Goal: Task Accomplishment & Management: Use online tool/utility

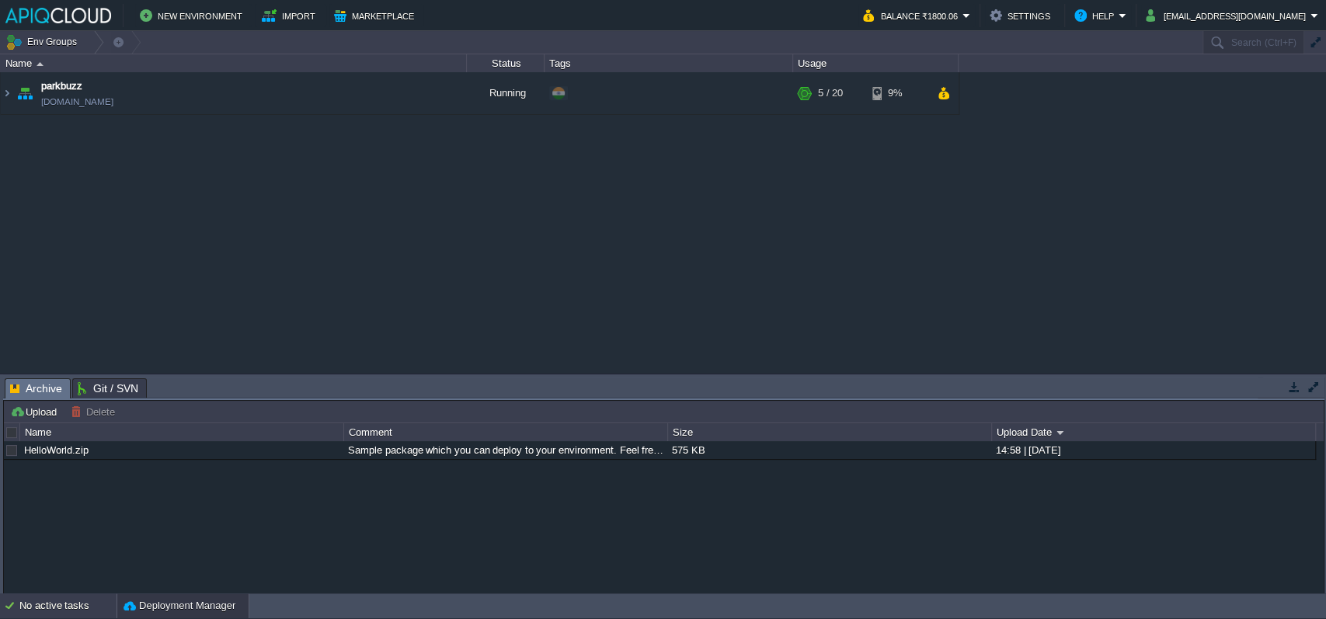
click at [66, 600] on div "No active tasks" at bounding box center [67, 605] width 97 height 25
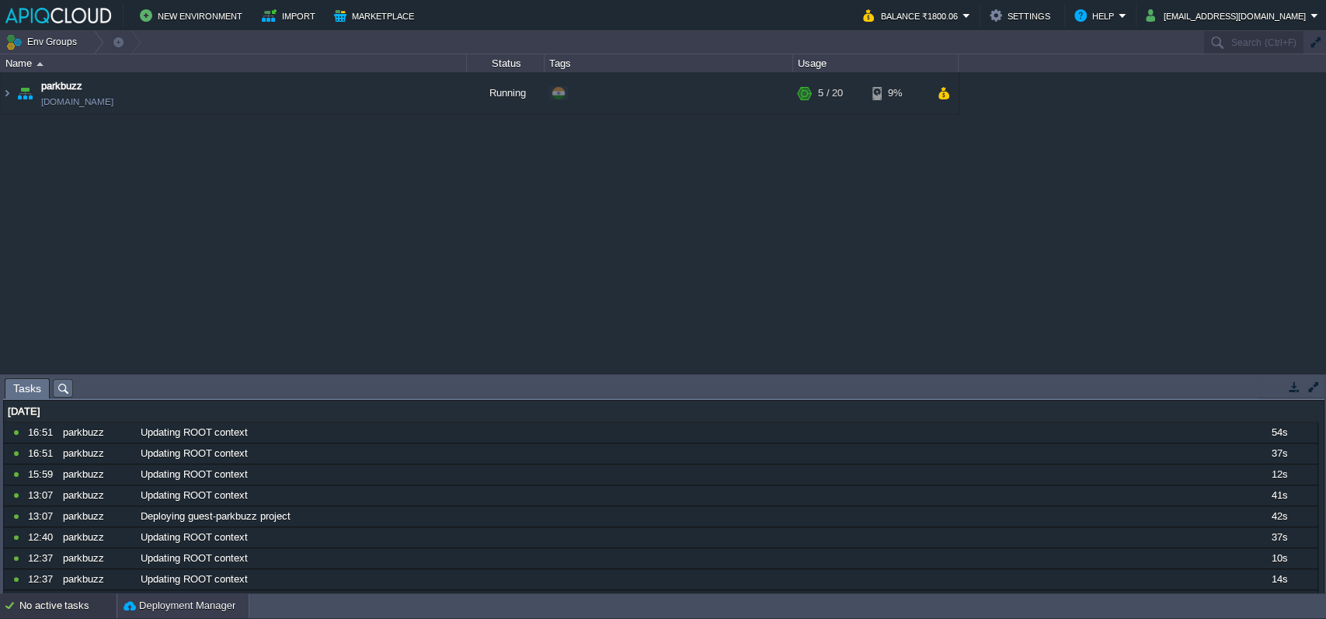
click at [170, 603] on button "Deployment Manager" at bounding box center [179, 606] width 112 height 16
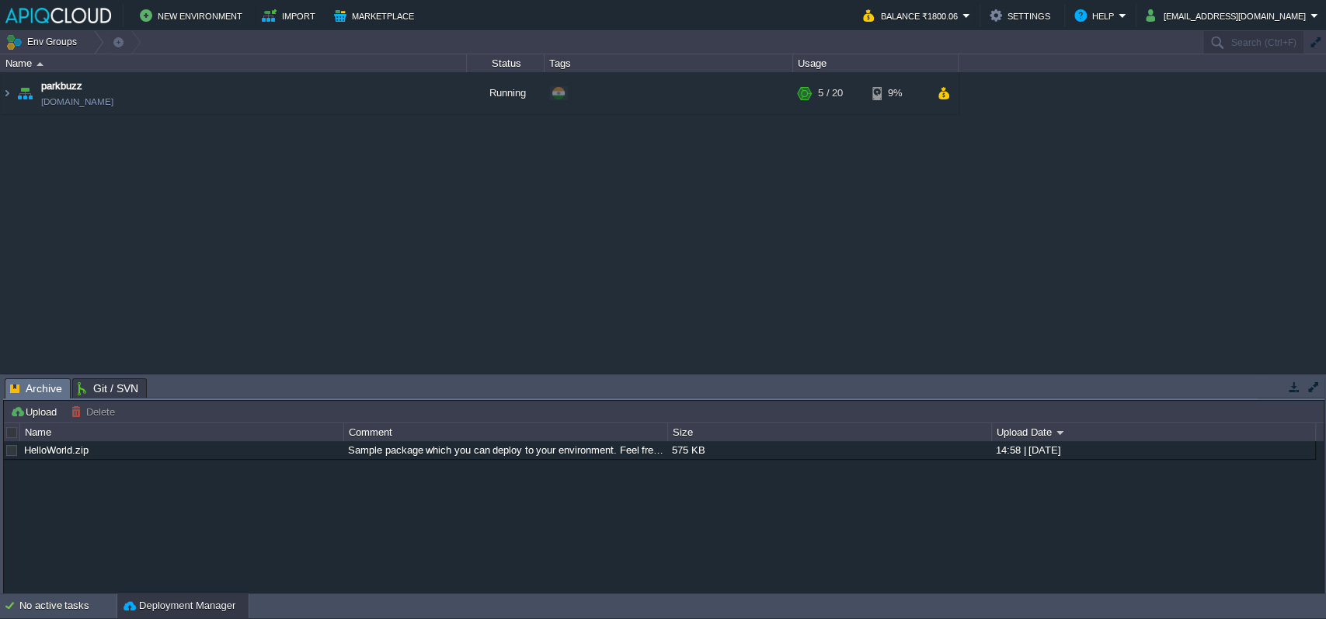
click at [99, 385] on span "Git / SVN" at bounding box center [108, 388] width 61 height 19
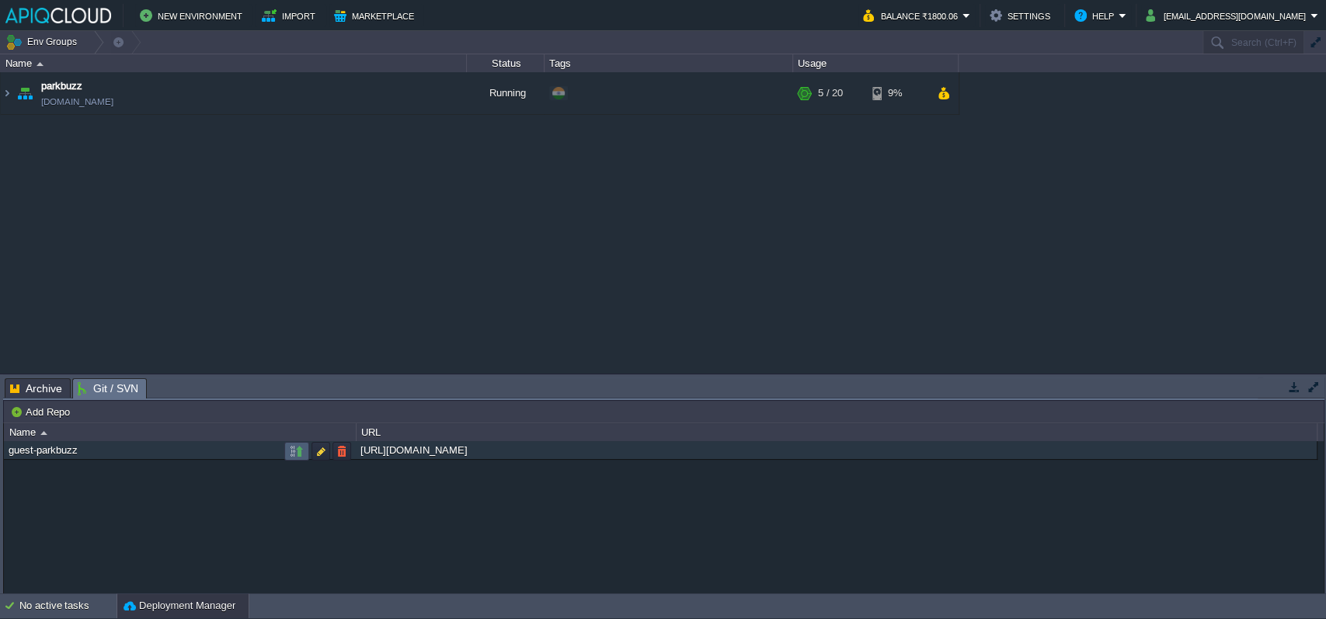
click at [302, 447] on button "button" at bounding box center [297, 451] width 14 height 14
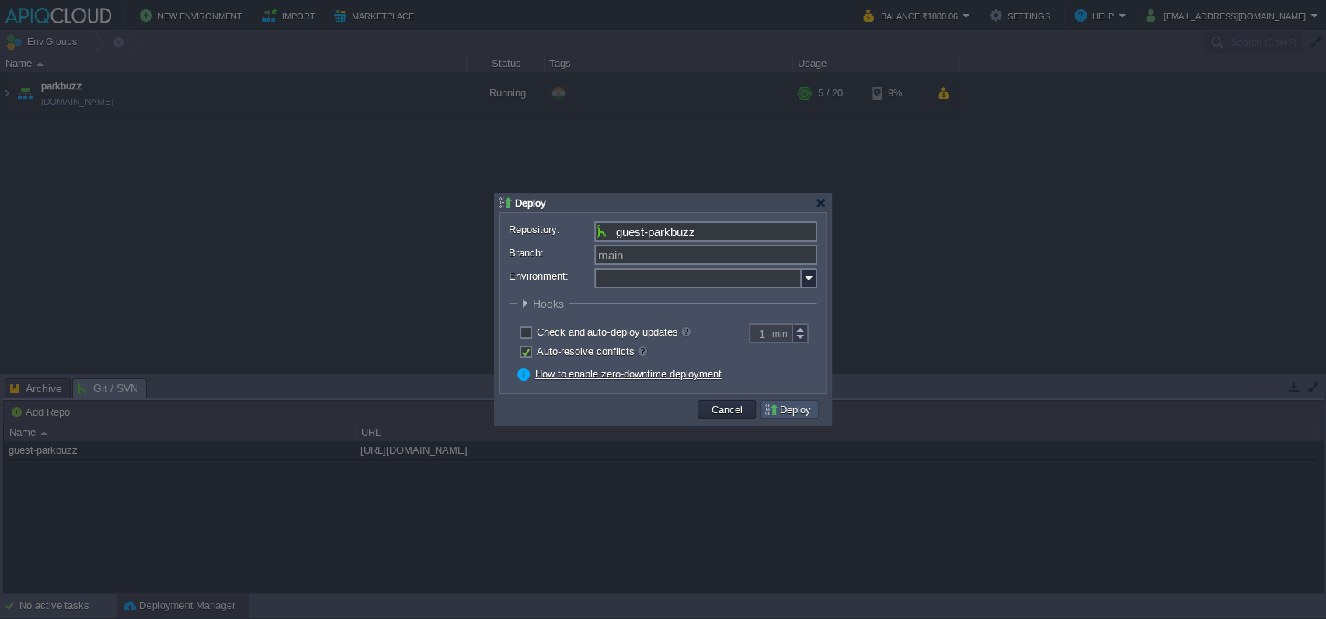
click at [789, 407] on button "Deploy" at bounding box center [789, 409] width 52 height 14
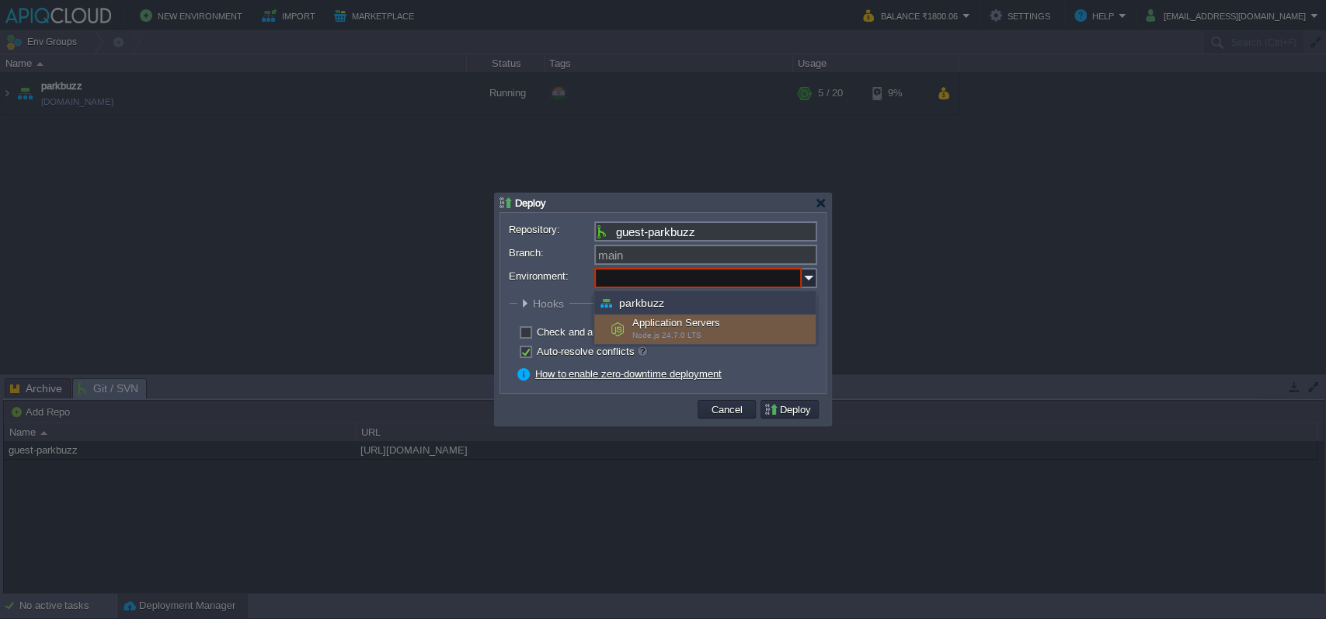
click at [770, 282] on input "Environment:" at bounding box center [697, 278] width 207 height 20
click at [752, 326] on div "Application Servers Node.js 24.7.0 LTS" at bounding box center [704, 330] width 221 height 30
type input "Application Servers (parkbuzz)"
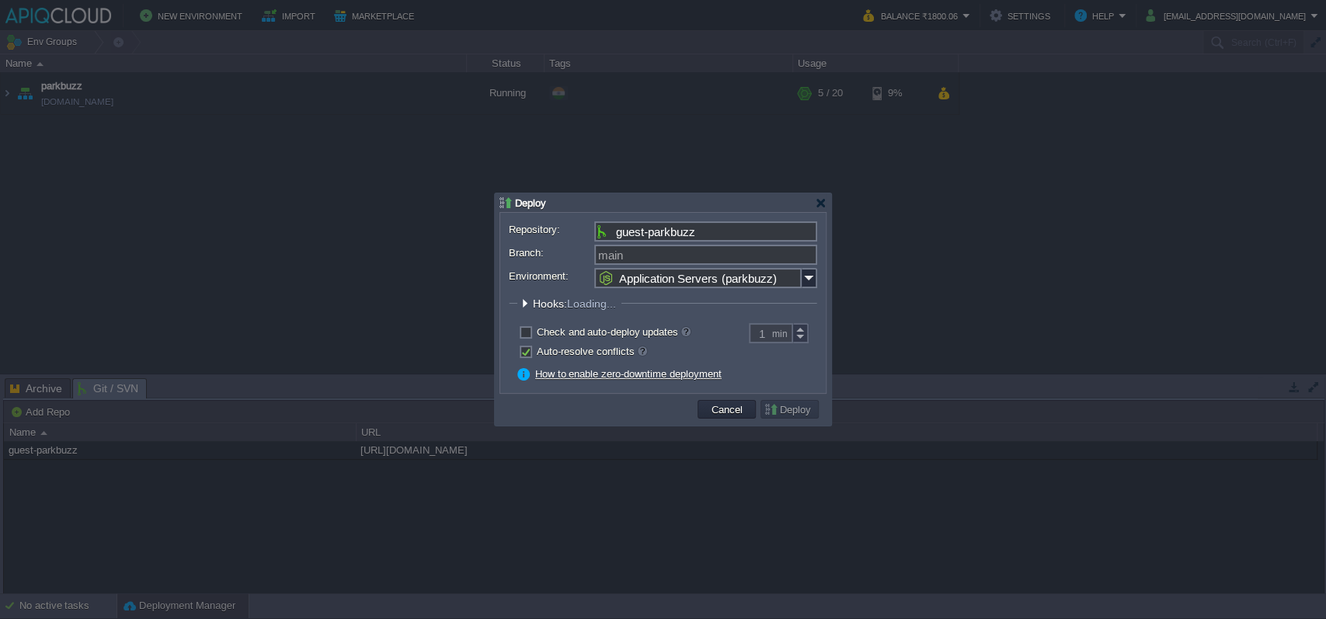
click at [774, 414] on button "Deploy" at bounding box center [789, 409] width 52 height 14
click at [789, 407] on button "Deploy" at bounding box center [789, 409] width 52 height 14
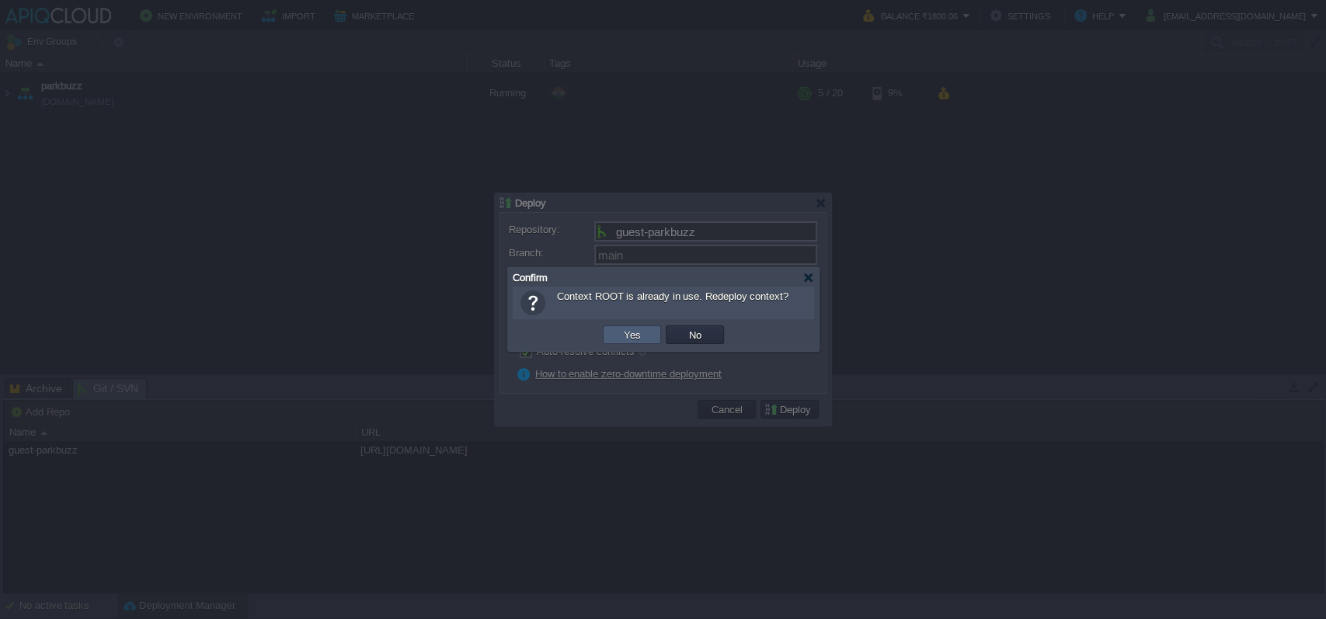
click at [616, 332] on td "Yes" at bounding box center [632, 334] width 58 height 19
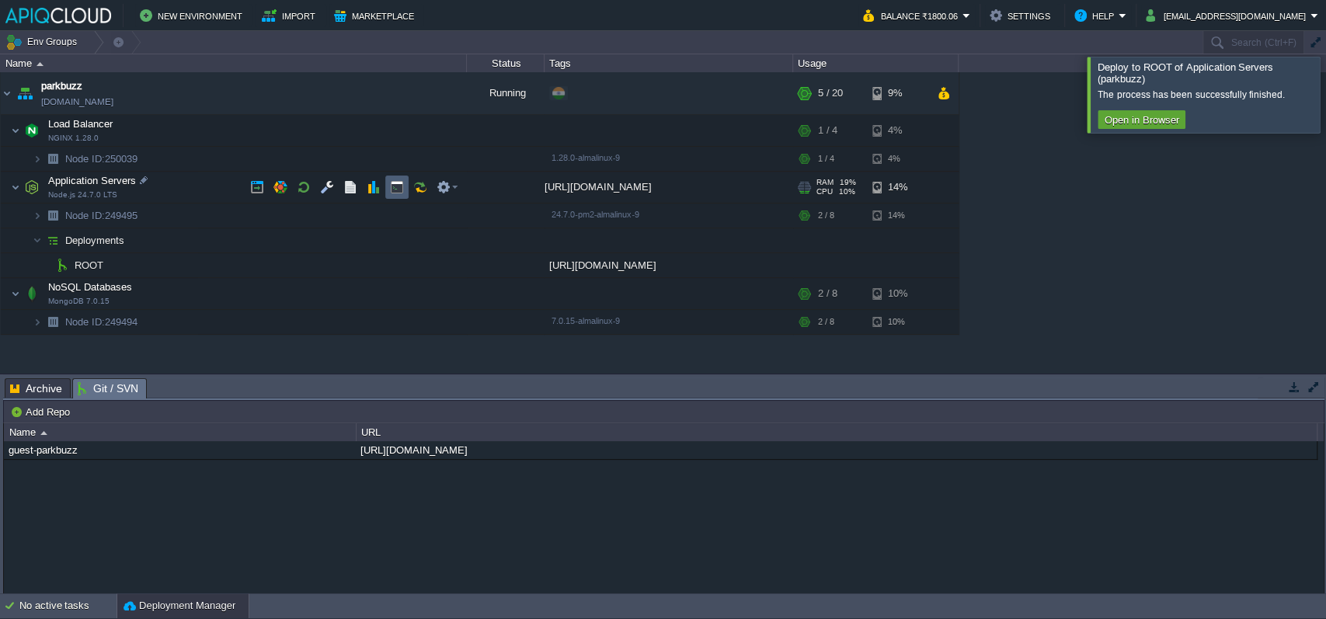
click at [403, 179] on td at bounding box center [396, 187] width 23 height 23
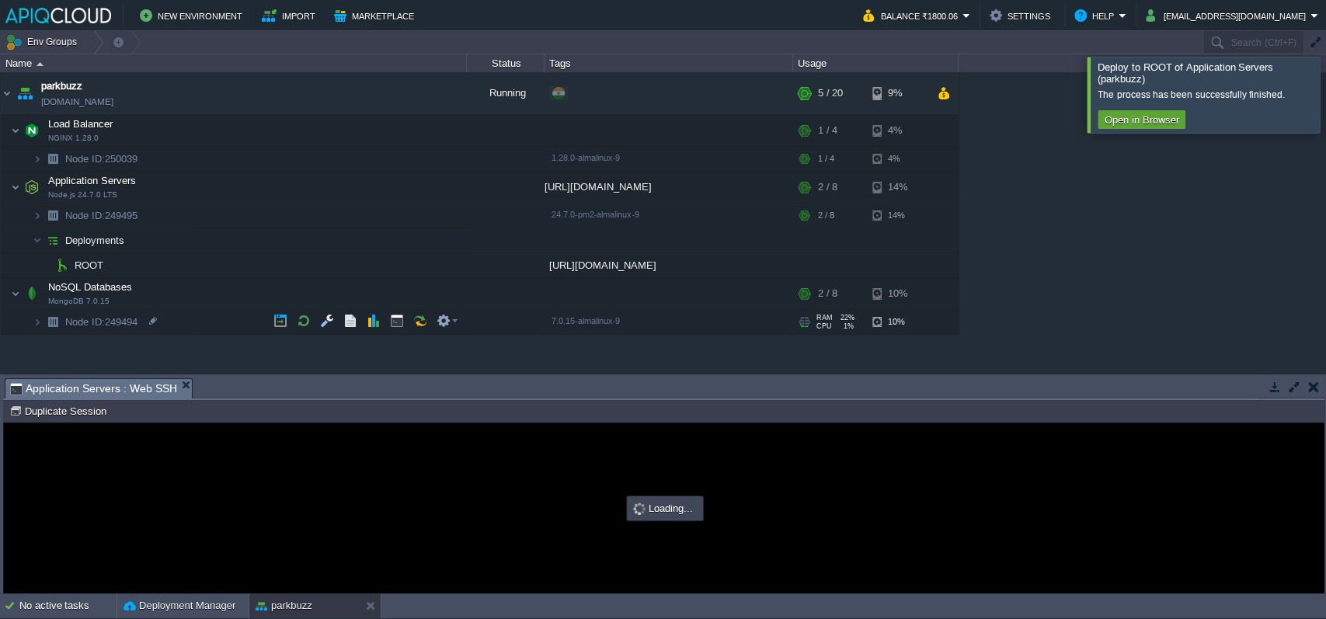
type input "#000000"
